Goal: Communication & Community: Answer question/provide support

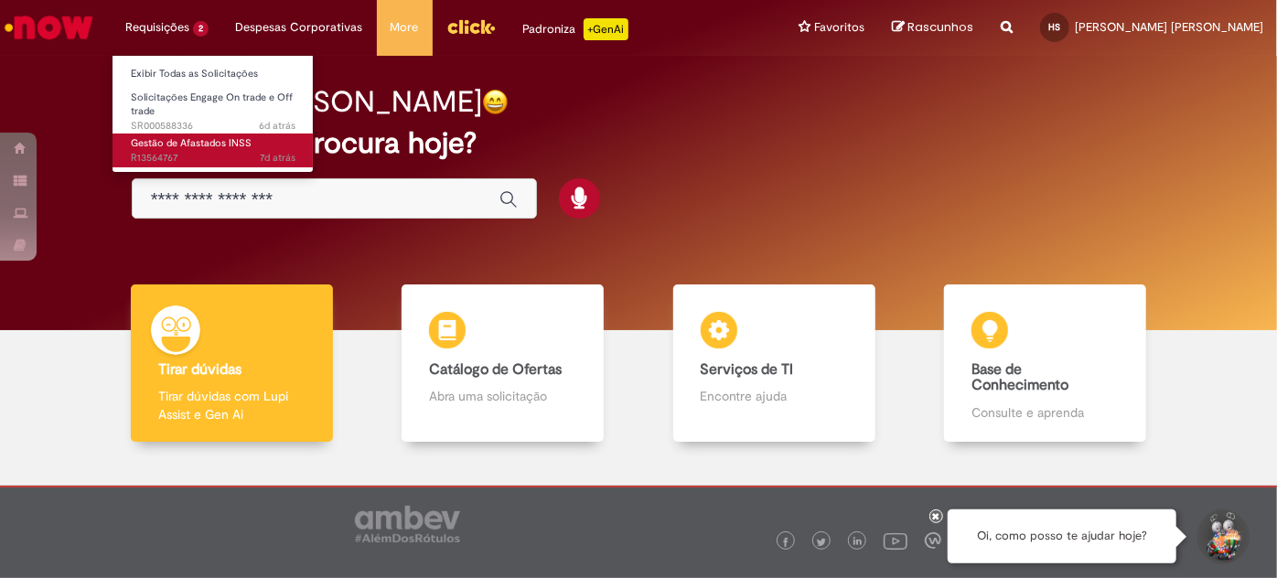
click at [198, 149] on link "Gestão de Afastados INSS 7d atrás 7 dias atrás R13564767" at bounding box center [213, 151] width 201 height 34
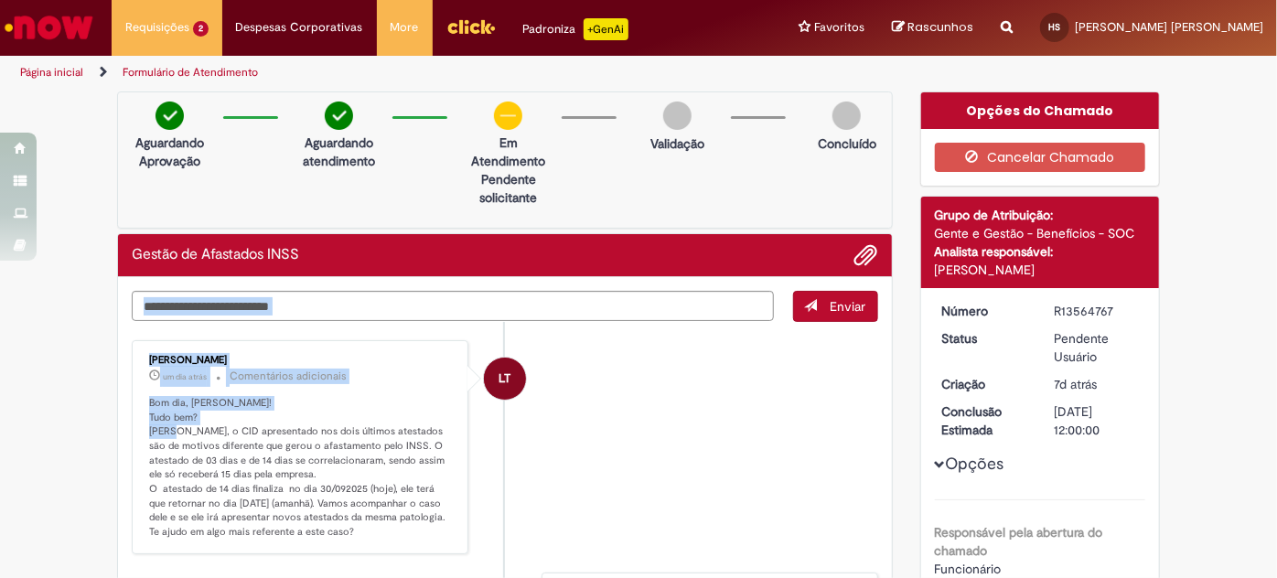
drag, startPoint x: 192, startPoint y: 285, endPoint x: 357, endPoint y: 309, distance: 166.5
click at [358, 309] on div "Enviar LT [PERSON_NAME] um dia atrás um dia atrás Comentários adicionais Bom di…" at bounding box center [505, 306] width 747 height 31
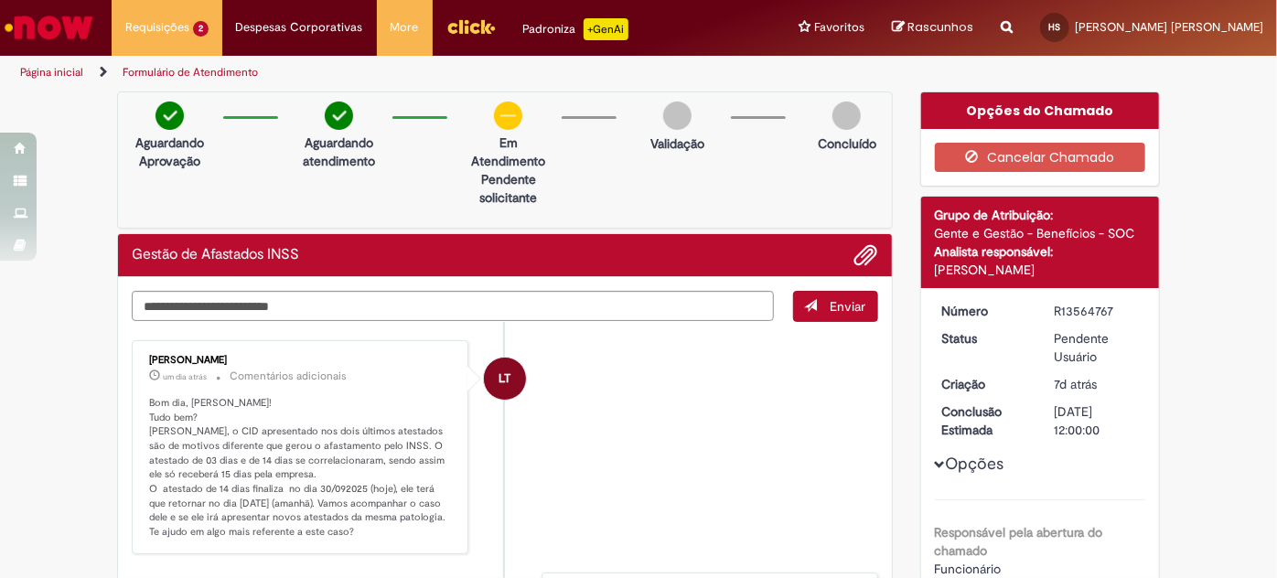
click at [259, 437] on p "Bom dia, [PERSON_NAME]! Tudo bem? [PERSON_NAME], o CID apresentado nos dois últ…" at bounding box center [301, 468] width 305 height 144
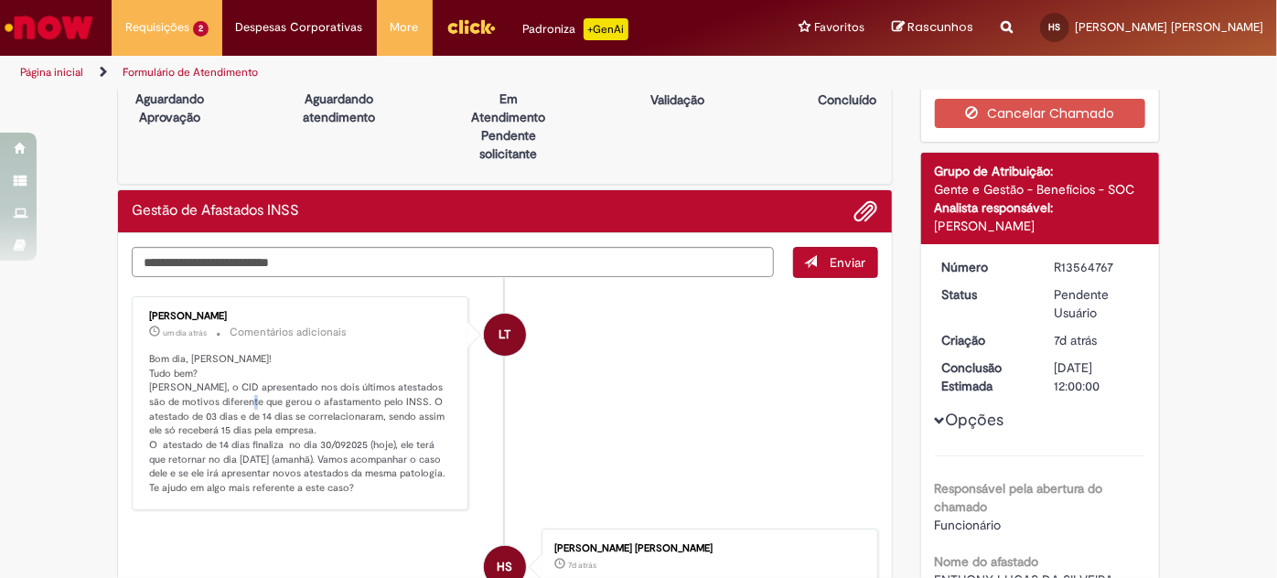
scroll to position [82, 0]
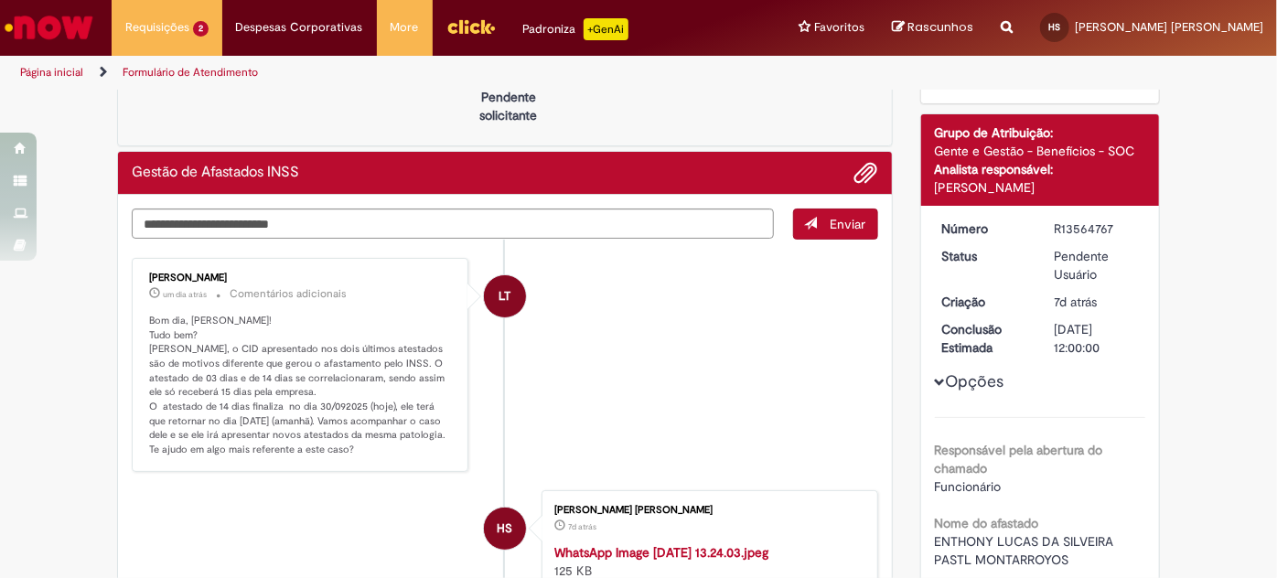
click at [274, 392] on p "Bom dia, [PERSON_NAME]! Tudo bem? [PERSON_NAME], o CID apresentado nos dois últ…" at bounding box center [301, 386] width 305 height 144
drag, startPoint x: 197, startPoint y: 391, endPoint x: 208, endPoint y: 394, distance: 11.6
click at [208, 394] on p "Bom dia, [PERSON_NAME]! Tudo bem? [PERSON_NAME], o CID apresentado nos dois últ…" at bounding box center [301, 386] width 305 height 144
click at [190, 414] on p "Bom dia, [PERSON_NAME]! Tudo bem? [PERSON_NAME], o CID apresentado nos dois últ…" at bounding box center [301, 386] width 305 height 144
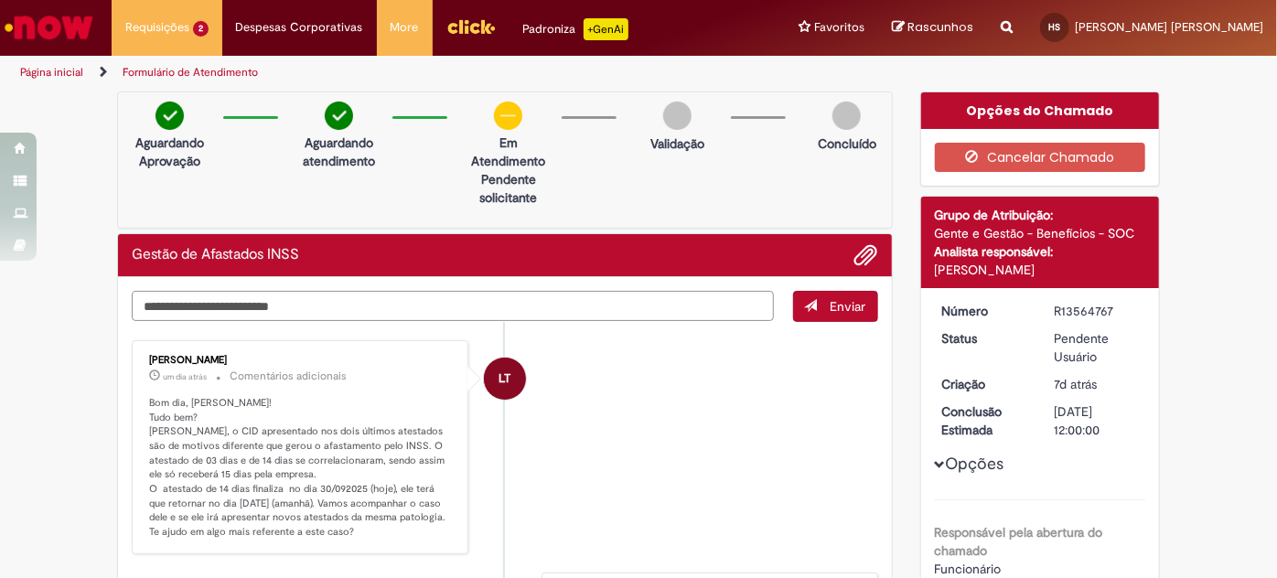
click at [496, 313] on textarea "Digite sua mensagem aqui..." at bounding box center [453, 306] width 642 height 30
click at [492, 313] on textarea "Digite sua mensagem aqui..." at bounding box center [453, 306] width 642 height 30
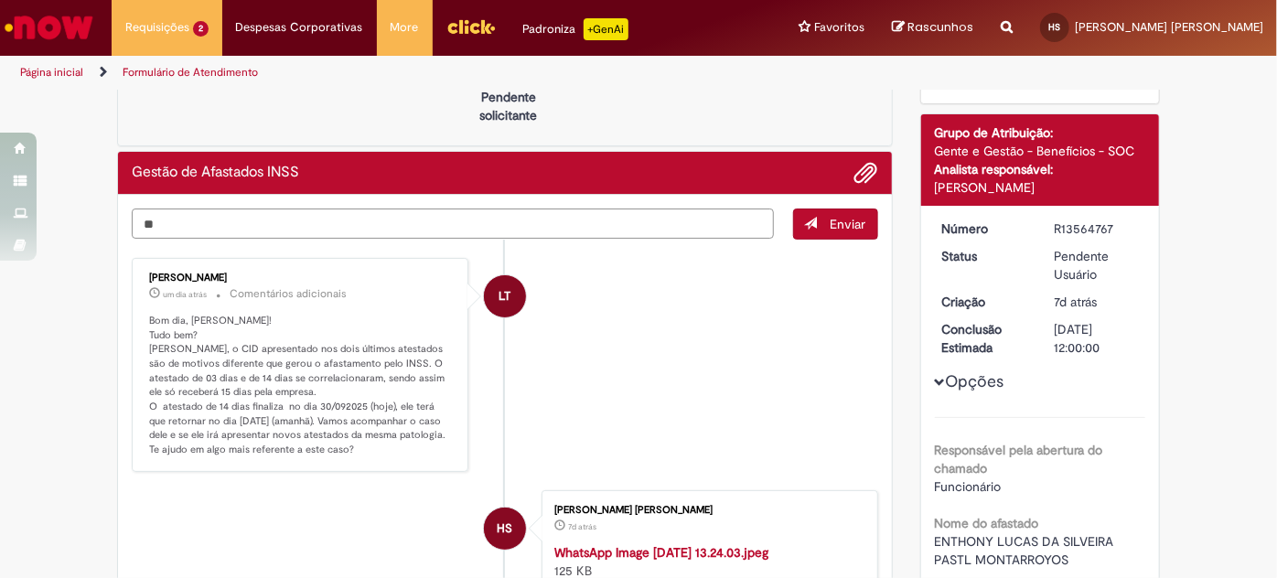
type textarea "*"
drag, startPoint x: 239, startPoint y: 216, endPoint x: 78, endPoint y: 192, distance: 162.8
type textarea "*"
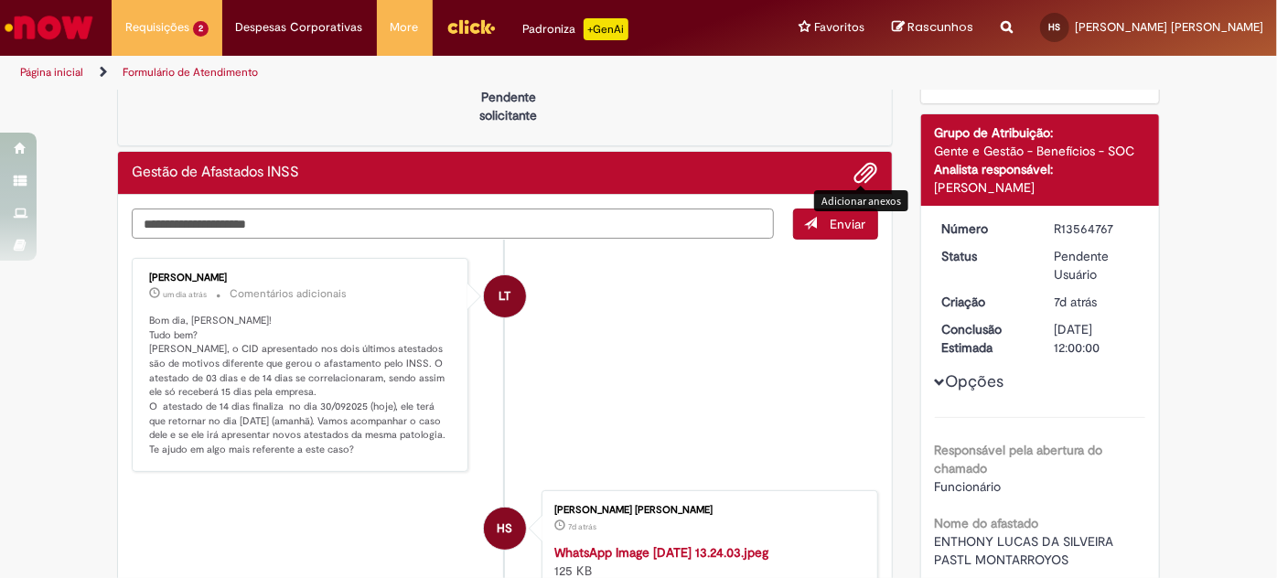
type textarea "**********"
click at [832, 211] on div "Adicionar anexos" at bounding box center [861, 201] width 94 height 30
click at [822, 222] on button "Enviar" at bounding box center [835, 224] width 85 height 31
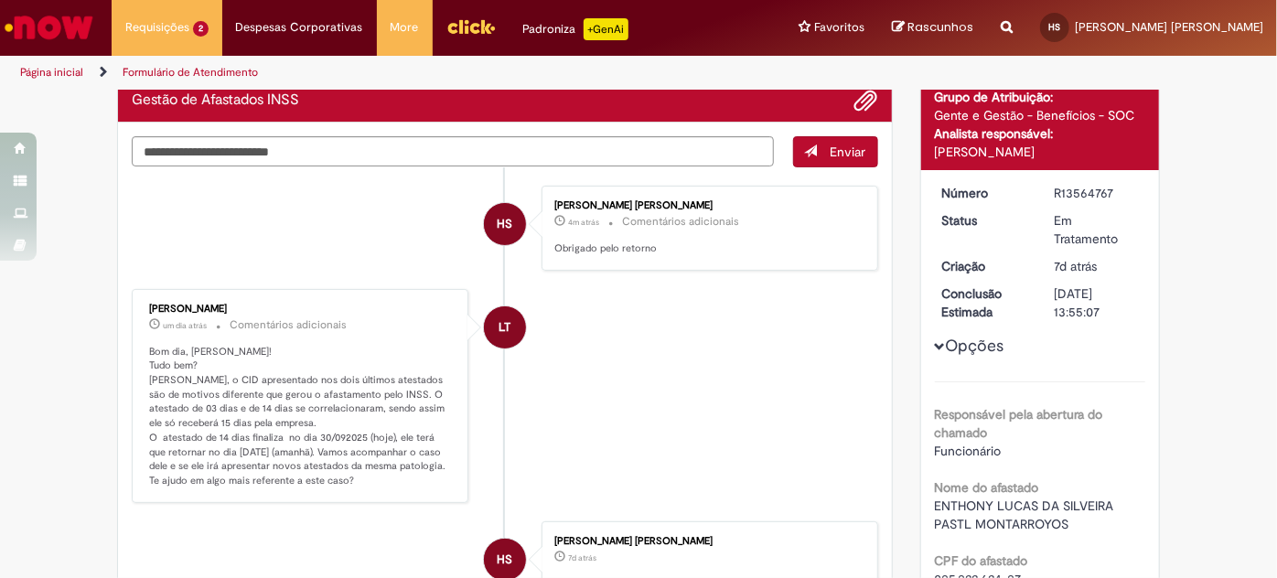
scroll to position [0, 0]
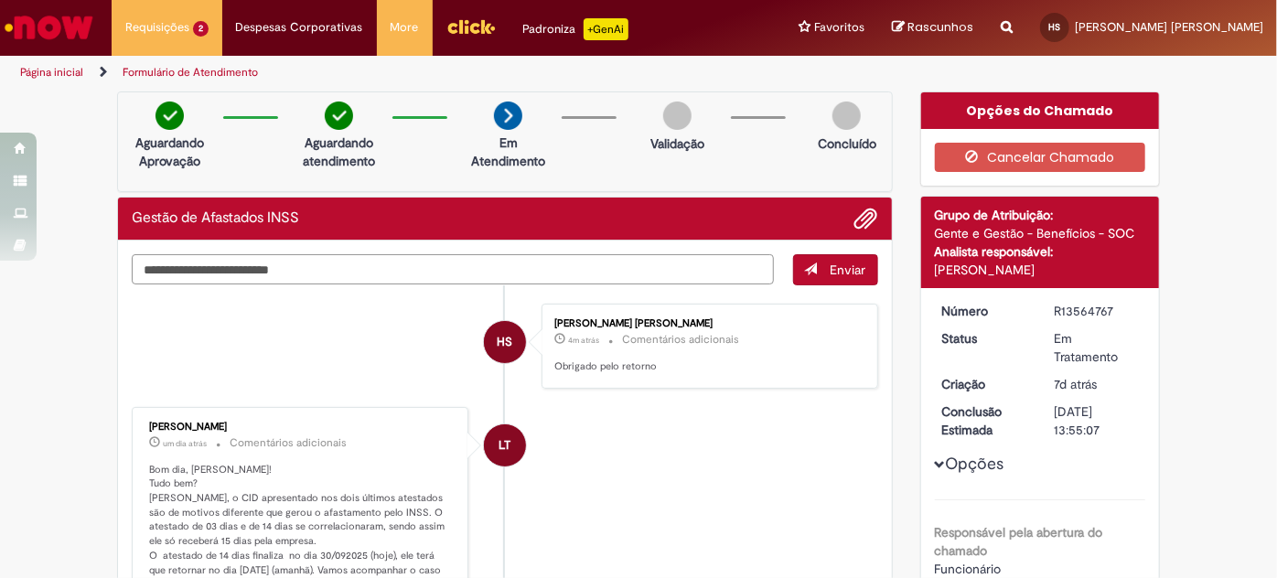
click at [390, 266] on textarea "Digite sua mensagem aqui..." at bounding box center [453, 269] width 642 height 30
paste textarea "**********"
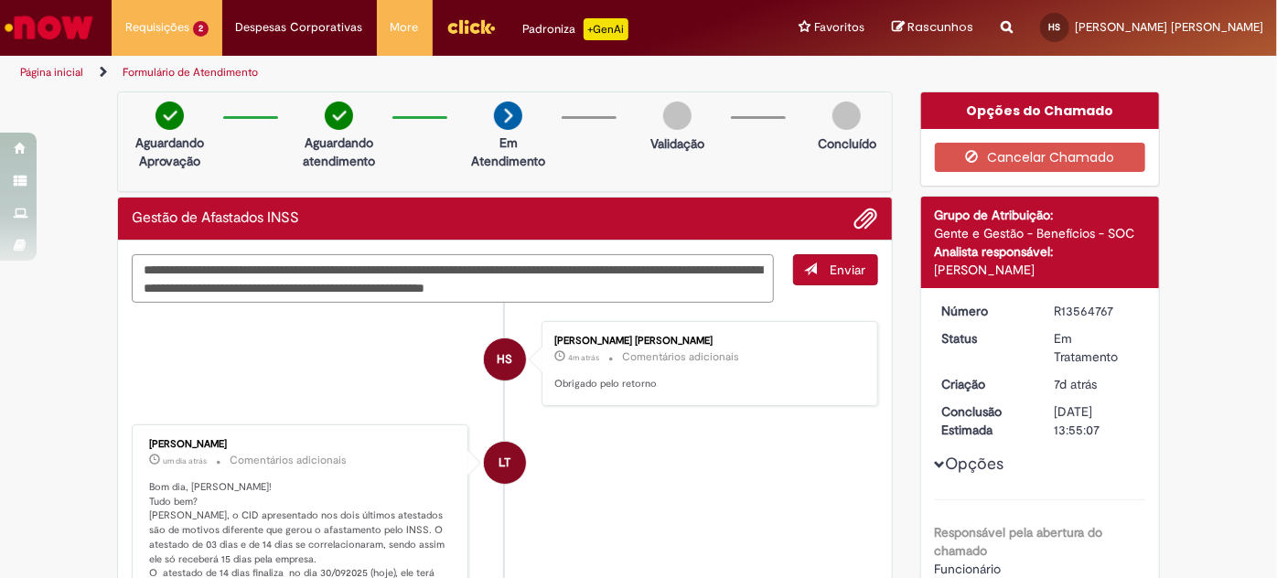
click at [142, 267] on textarea "**********" at bounding box center [453, 278] width 642 height 48
type textarea "**********"
click at [831, 270] on span "Enviar" at bounding box center [849, 270] width 36 height 16
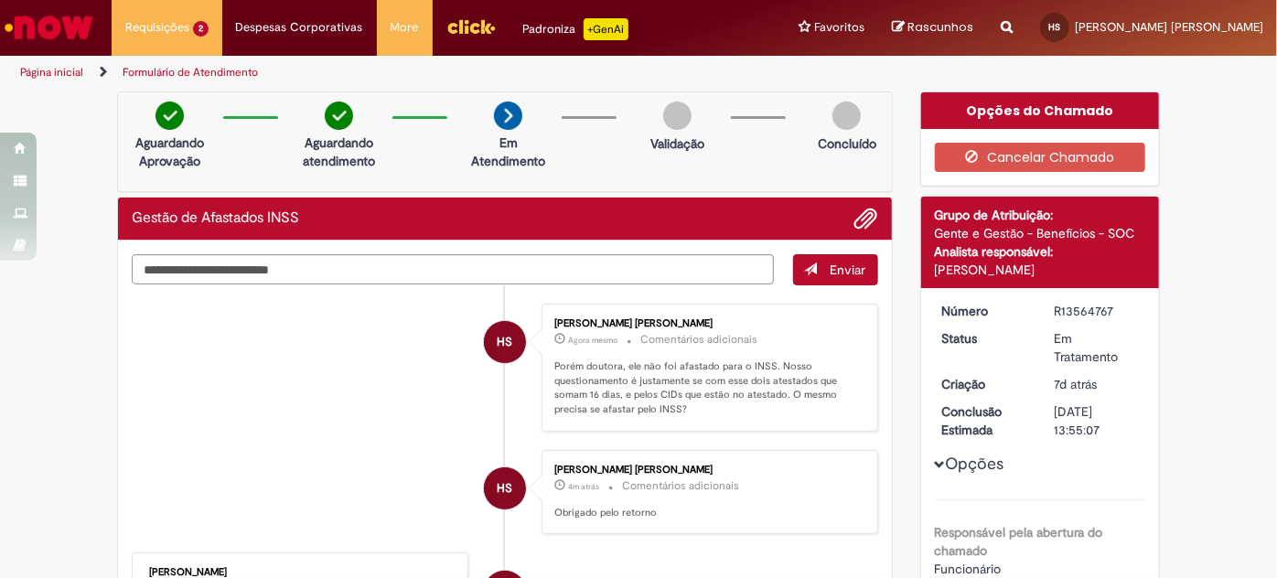
scroll to position [82, 0]
